Goal: Navigation & Orientation: Find specific page/section

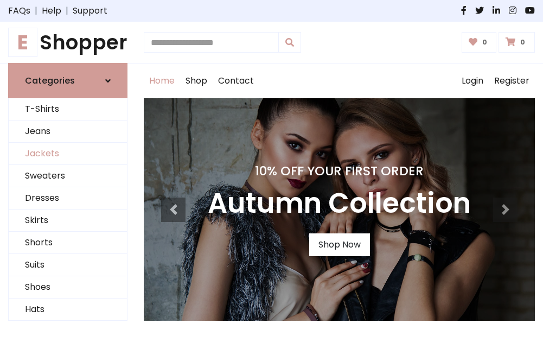
click at [68, 154] on link "Jackets" at bounding box center [68, 154] width 118 height 22
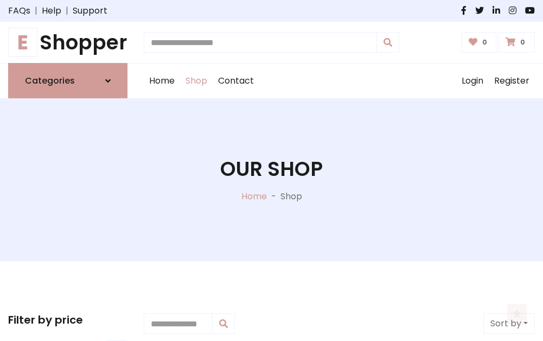
scroll to position [491, 0]
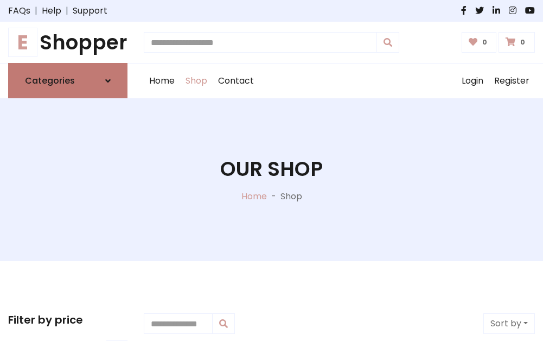
click at [68, 81] on h6 "Categories" at bounding box center [50, 80] width 50 height 10
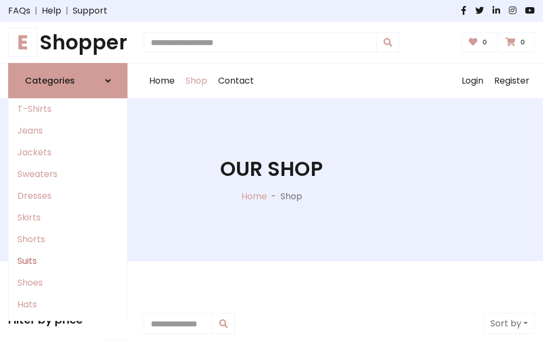
click at [68, 261] on link "Suits" at bounding box center [68, 261] width 118 height 22
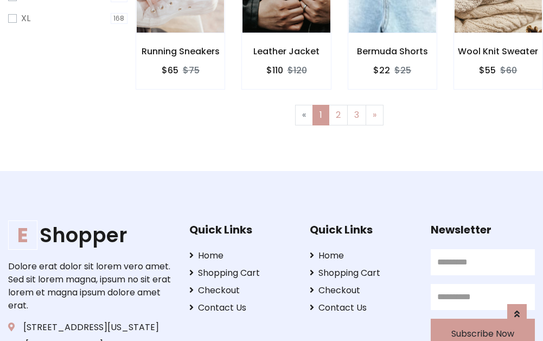
scroll to position [729, 0]
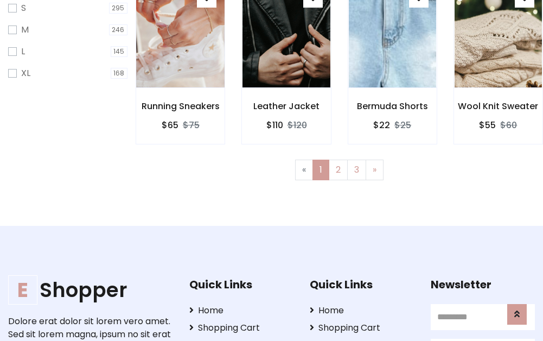
click at [180, 44] on img at bounding box center [180, 33] width 105 height 260
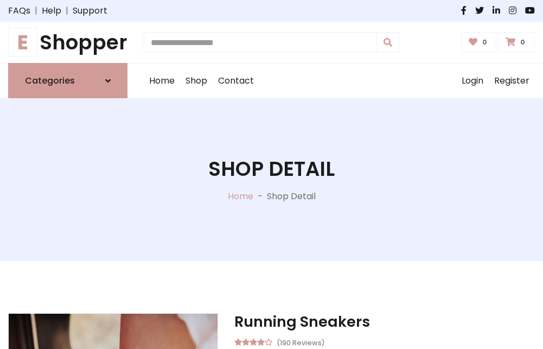
scroll to position [1014, 0]
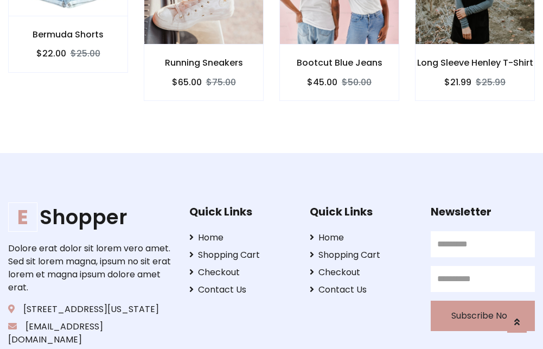
scroll to position [1013, 0]
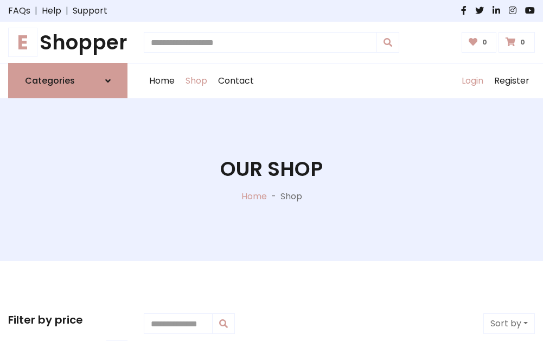
click at [472, 81] on link "Login" at bounding box center [472, 80] width 33 height 35
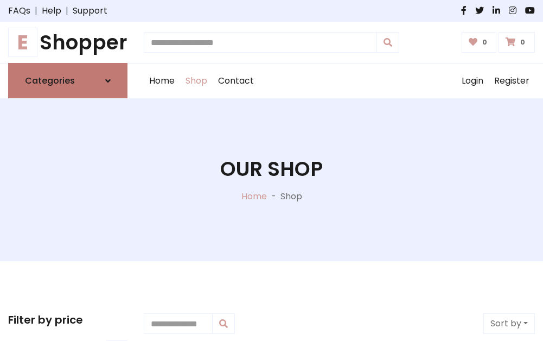
click at [108, 81] on icon at bounding box center [107, 81] width 5 height 9
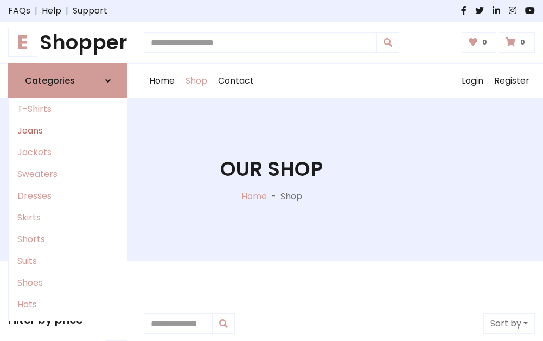
click at [68, 131] on link "Jeans" at bounding box center [68, 131] width 118 height 22
